Goal: Find specific page/section: Find specific page/section

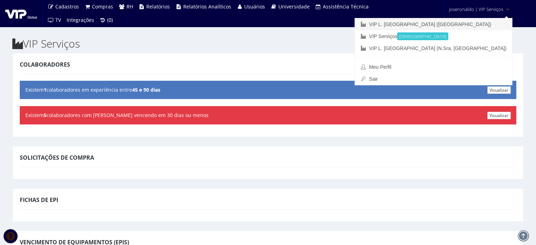
click at [459, 24] on link "VIP L. [GEOGRAPHIC_DATA] ([GEOGRAPHIC_DATA])" at bounding box center [433, 24] width 157 height 12
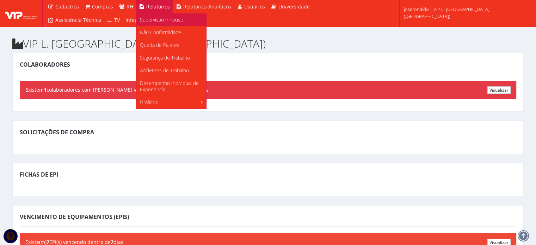
click at [153, 20] on span "Supervisão Inhouse" at bounding box center [161, 19] width 43 height 7
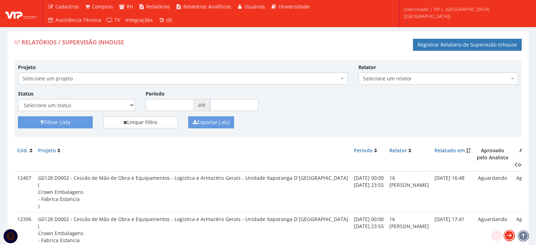
click at [508, 237] on icon at bounding box center [509, 236] width 10 height 10
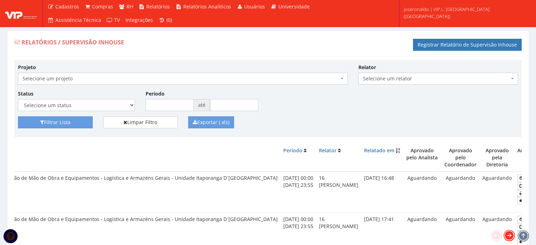
click at [508, 237] on icon at bounding box center [509, 236] width 10 height 10
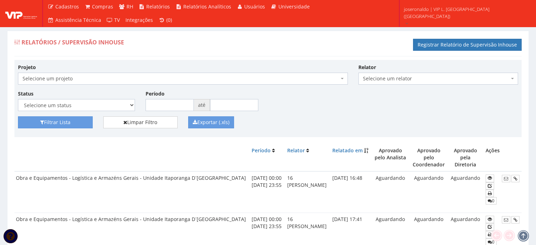
click at [260, 99] on div "Período até" at bounding box center [225, 100] width 170 height 21
